Goal: Task Accomplishment & Management: Manage account settings

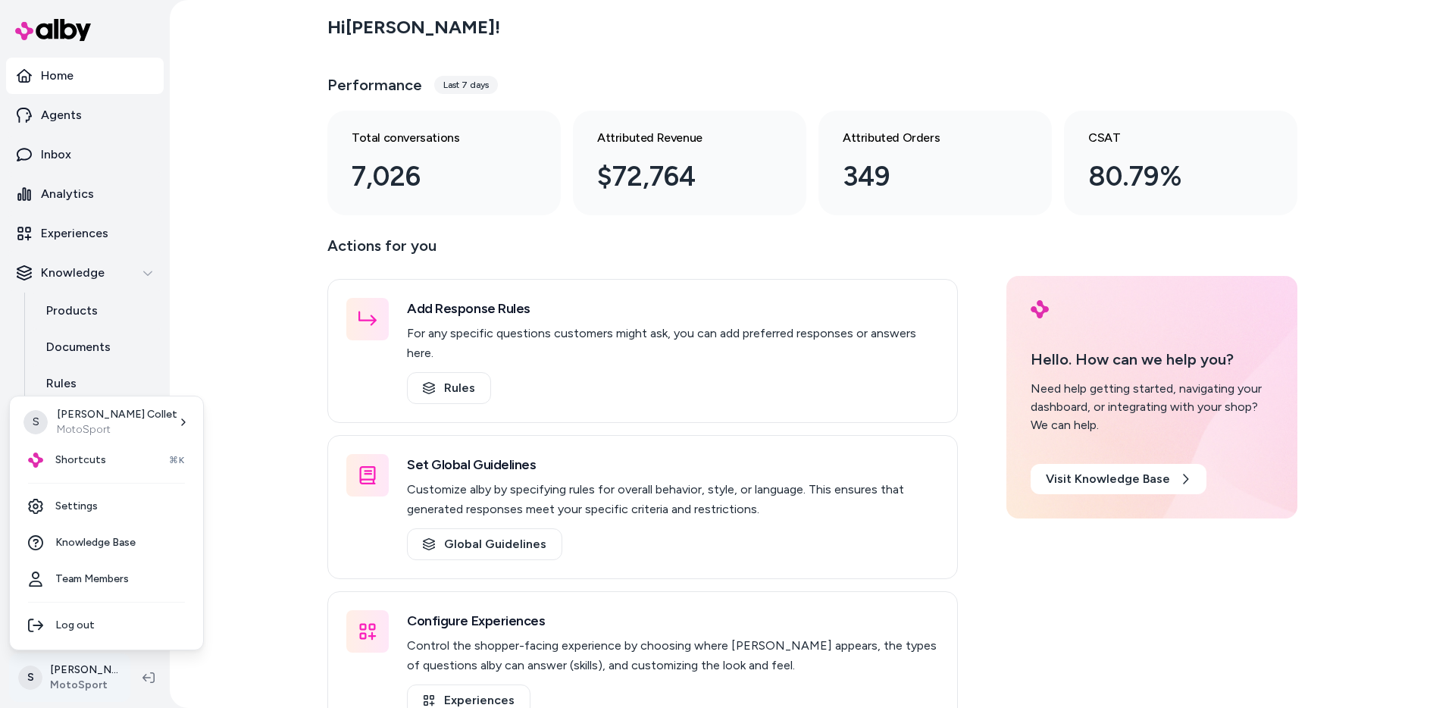
click at [62, 687] on html "Home Agents Inbox Analytics Experiences Knowledge Products Documents Rules Veri…" at bounding box center [727, 354] width 1455 height 708
click at [83, 501] on link "Settings" at bounding box center [106, 506] width 181 height 36
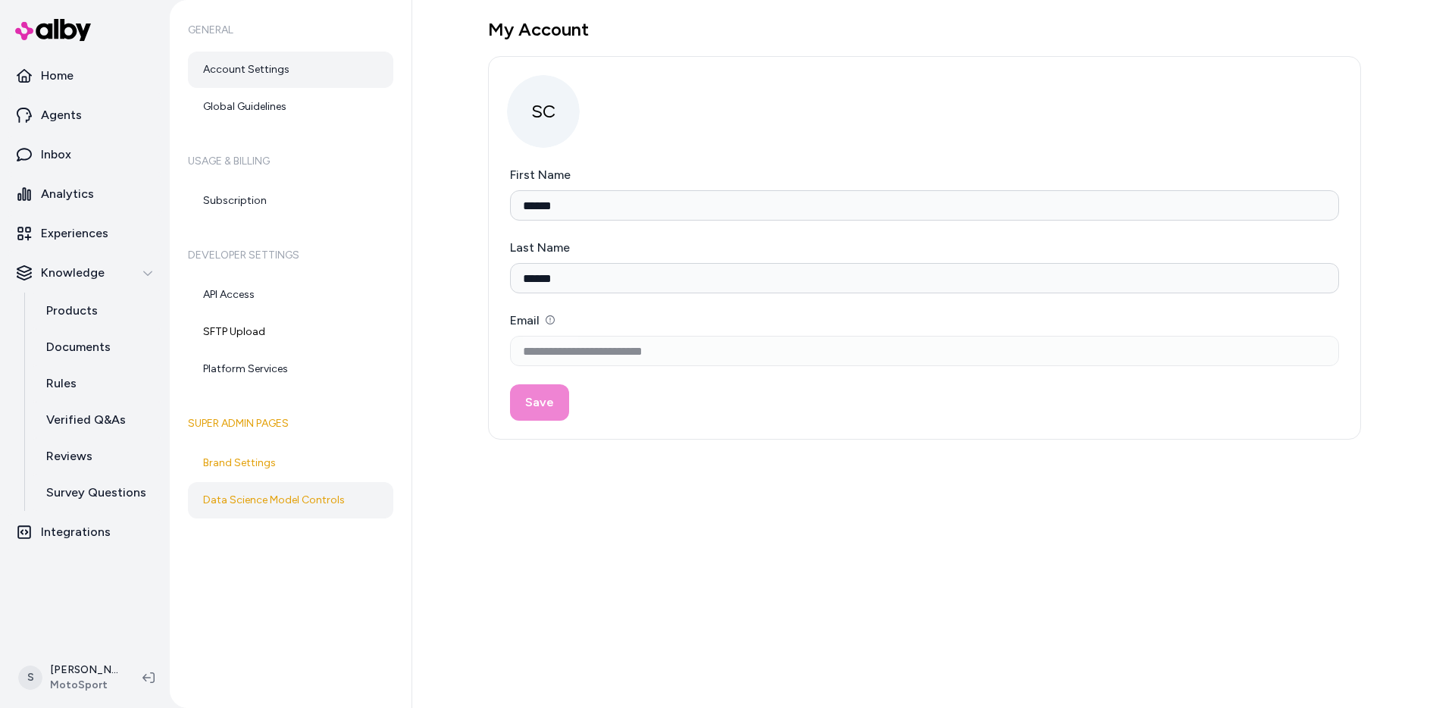
click at [255, 493] on link "Data Science Model Controls" at bounding box center [290, 500] width 205 height 36
